Goal: Task Accomplishment & Management: Manage account settings

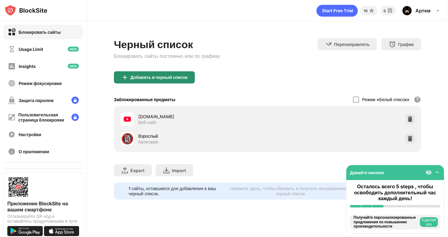
scroll to position [4, 0]
click at [176, 76] on div "Добавить в черный список" at bounding box center [154, 77] width 81 height 12
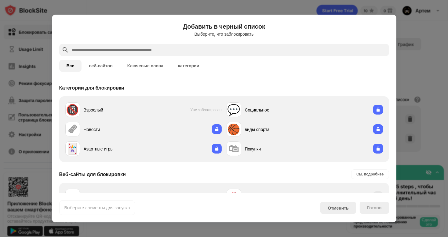
click at [409, 40] on div at bounding box center [224, 118] width 448 height 237
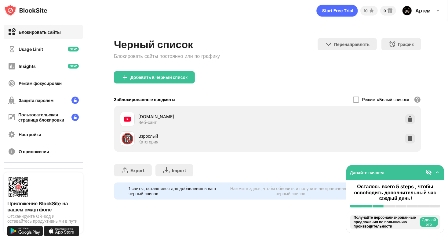
click at [183, 75] on div "Добавить в черный список" at bounding box center [158, 77] width 57 height 5
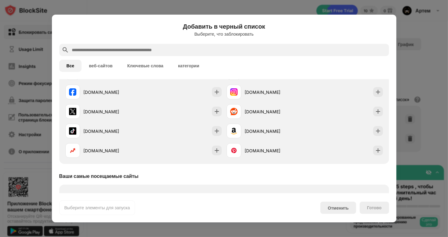
scroll to position [122, 0]
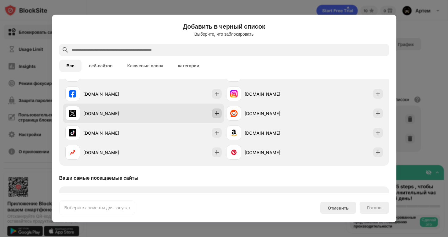
click at [212, 117] on div at bounding box center [217, 114] width 10 height 10
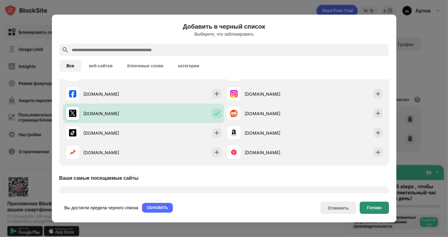
click at [368, 205] on div "Готово" at bounding box center [374, 208] width 29 height 12
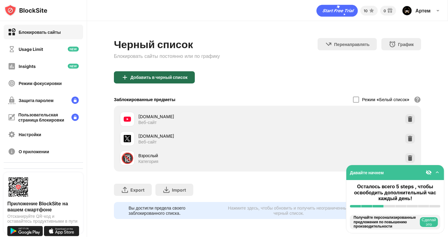
click at [181, 75] on div "Добавить в черный список" at bounding box center [158, 77] width 57 height 5
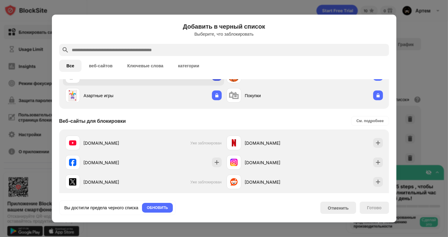
scroll to position [61, 0]
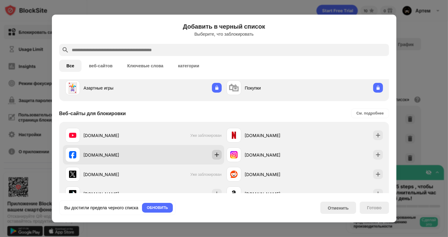
click at [216, 157] on img at bounding box center [217, 155] width 6 height 6
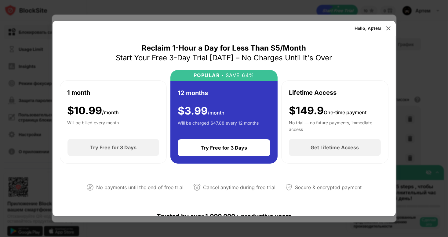
click at [388, 29] on img at bounding box center [388, 28] width 6 height 6
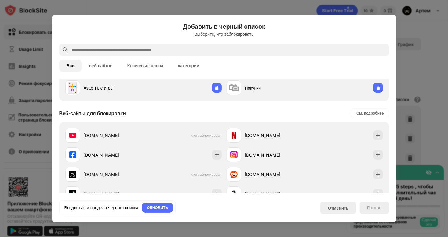
click at [412, 33] on div at bounding box center [224, 118] width 448 height 237
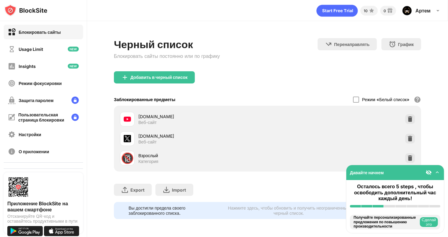
click at [370, 99] on div "Режим «Белый список» Заблокируйте все веб-сайты, кроме тех, которые находятся в…" at bounding box center [387, 99] width 68 height 13
click at [353, 97] on div at bounding box center [356, 100] width 6 height 6
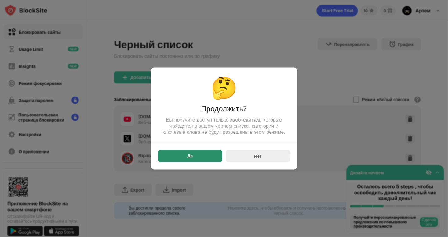
click at [199, 154] on div "Да" at bounding box center [190, 156] width 64 height 12
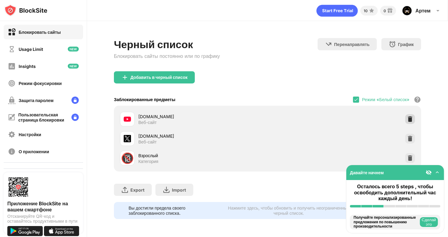
click at [407, 116] on img at bounding box center [410, 119] width 6 height 6
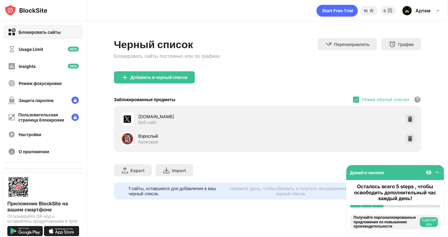
click at [407, 116] on img at bounding box center [410, 119] width 6 height 6
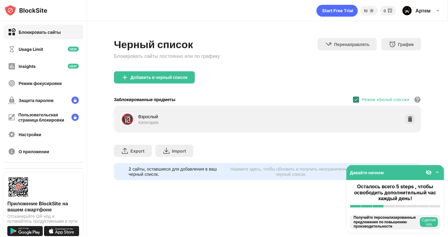
click at [353, 97] on img at bounding box center [355, 99] width 5 height 5
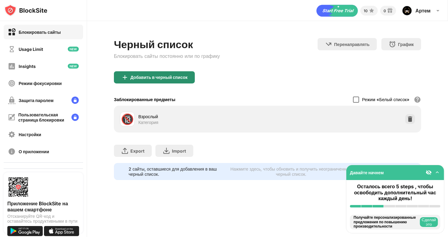
click at [166, 75] on div "Добавить в черный список" at bounding box center [158, 77] width 57 height 5
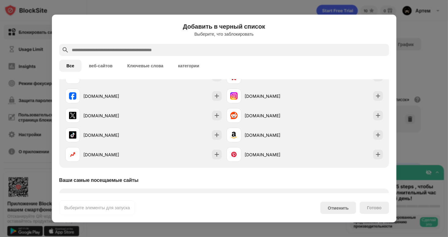
scroll to position [122, 0]
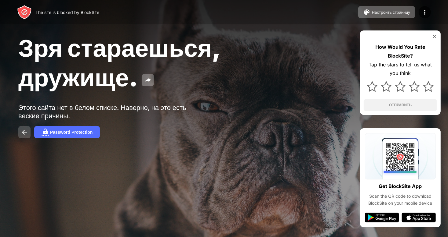
click at [24, 135] on img at bounding box center [24, 132] width 7 height 7
click at [434, 36] on img at bounding box center [434, 36] width 5 height 5
